Goal: Check status: Check status

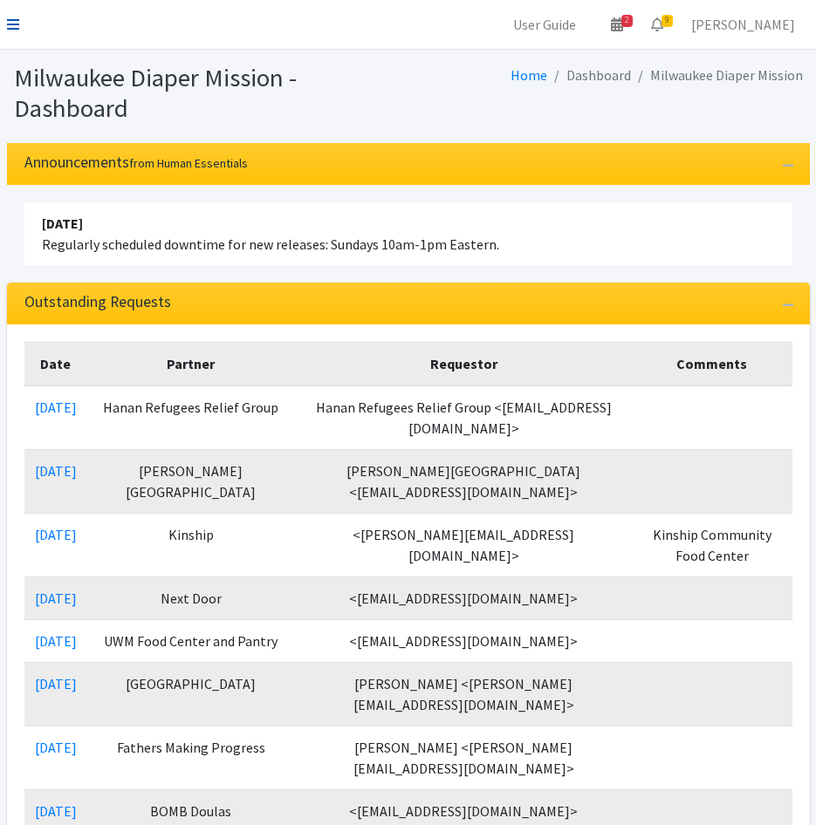
click at [10, 27] on icon at bounding box center [13, 24] width 12 height 14
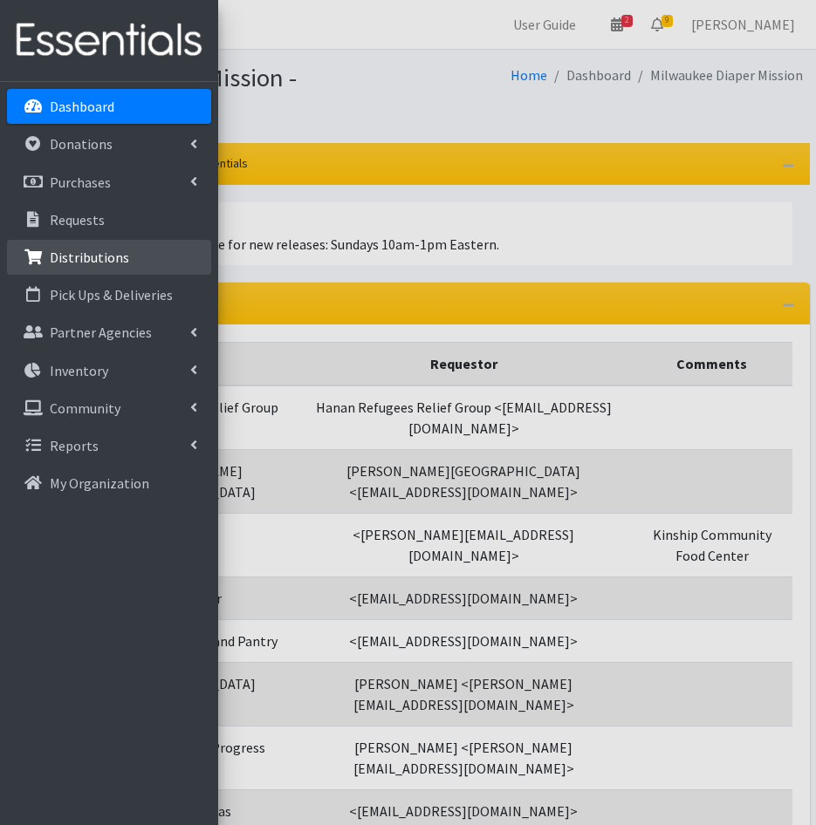
click at [103, 259] on p "Distributions" at bounding box center [89, 257] width 79 height 17
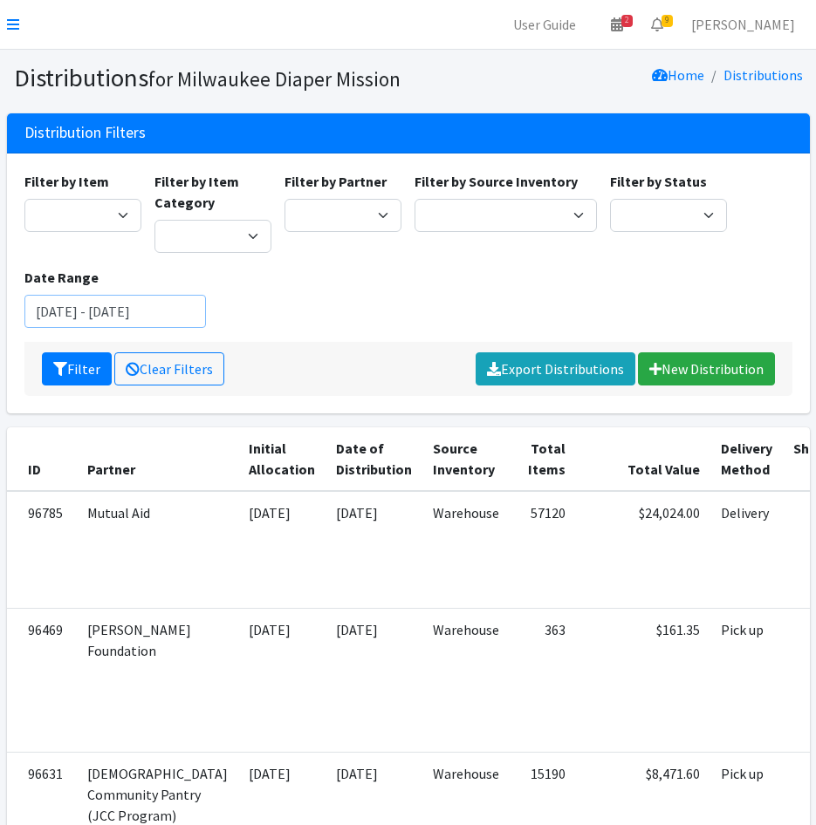
click at [167, 312] on input "[DATE] - [DATE]" at bounding box center [115, 311] width 182 height 33
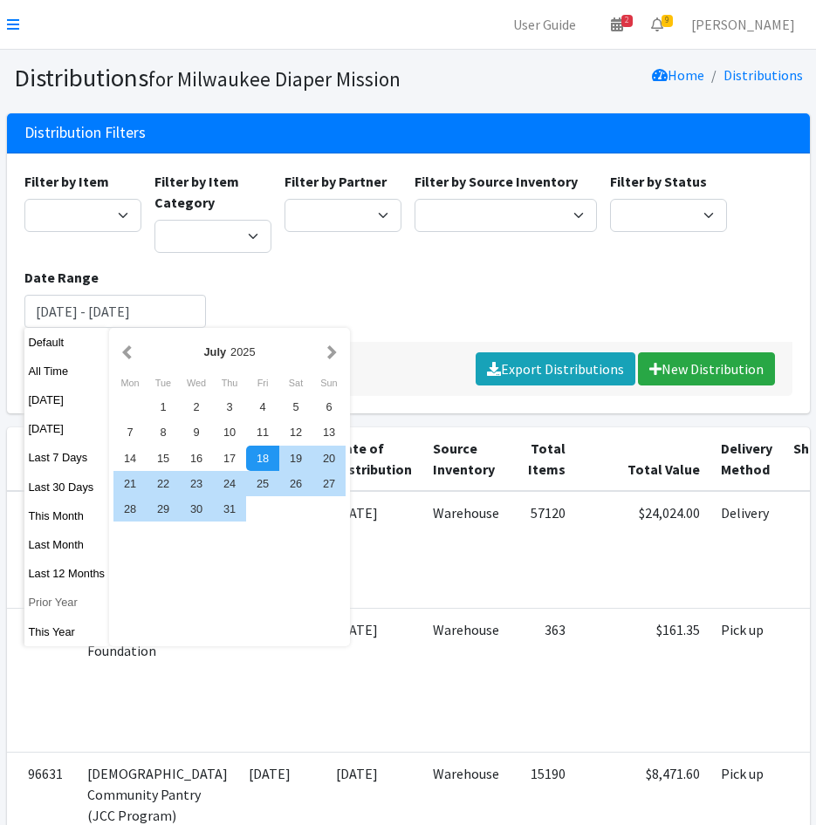
click at [58, 607] on button "Prior Year" at bounding box center [66, 602] width 85 height 25
type input "[DATE] - [DATE]"
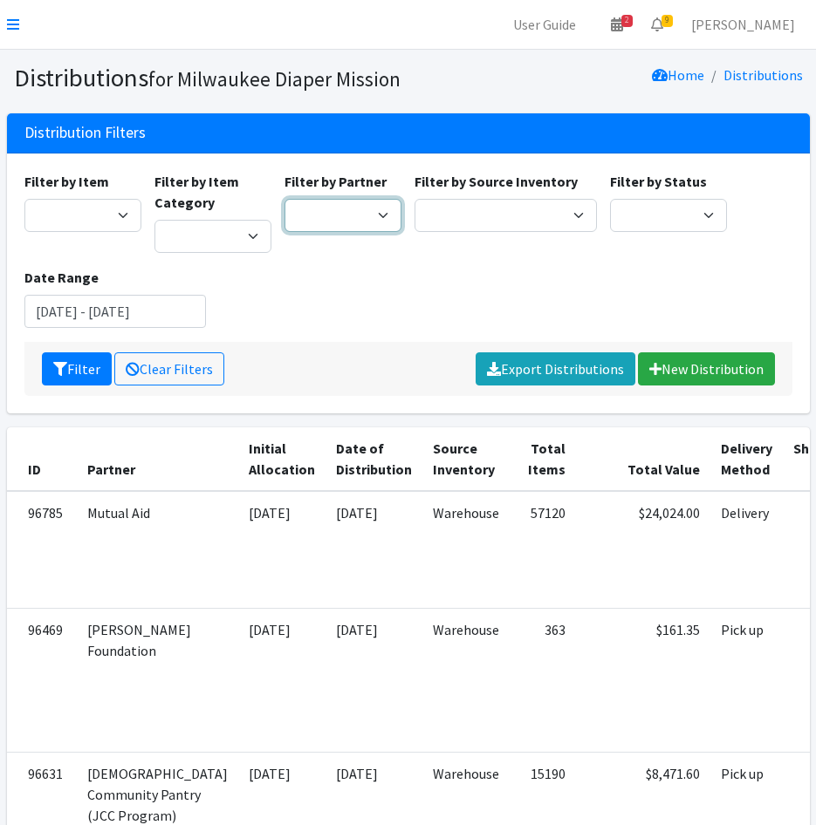
click at [358, 214] on select "[GEOGRAPHIC_DATA] BOMB Doulas Camp Reunite Cathedral Center, Inc [DEMOGRAPHIC_D…" at bounding box center [342, 215] width 117 height 33
select select "4165"
click at [284, 199] on select "[GEOGRAPHIC_DATA] BOMB Doulas Camp Reunite Cathedral Center, Inc [DEMOGRAPHIC_D…" at bounding box center [342, 215] width 117 height 33
click at [75, 357] on button "Filter" at bounding box center [77, 368] width 70 height 33
